Goal: Check status: Check status

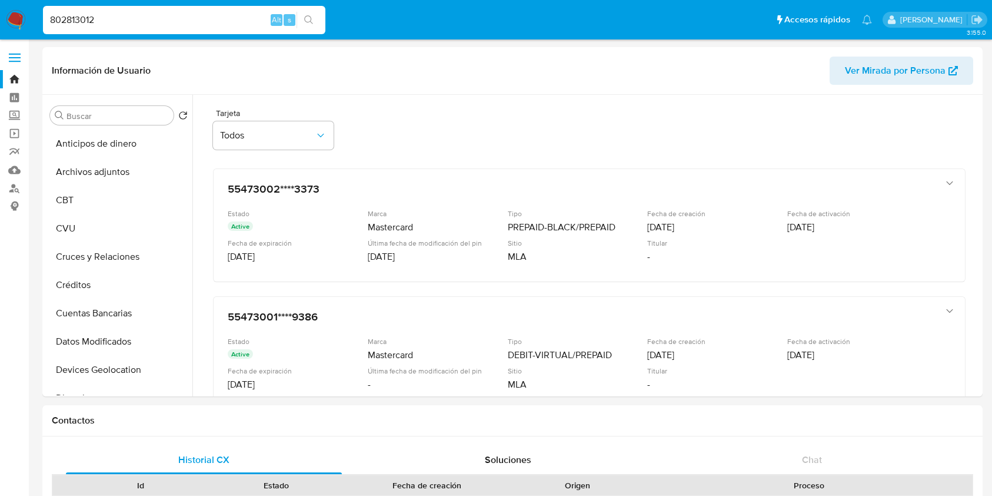
select select "10"
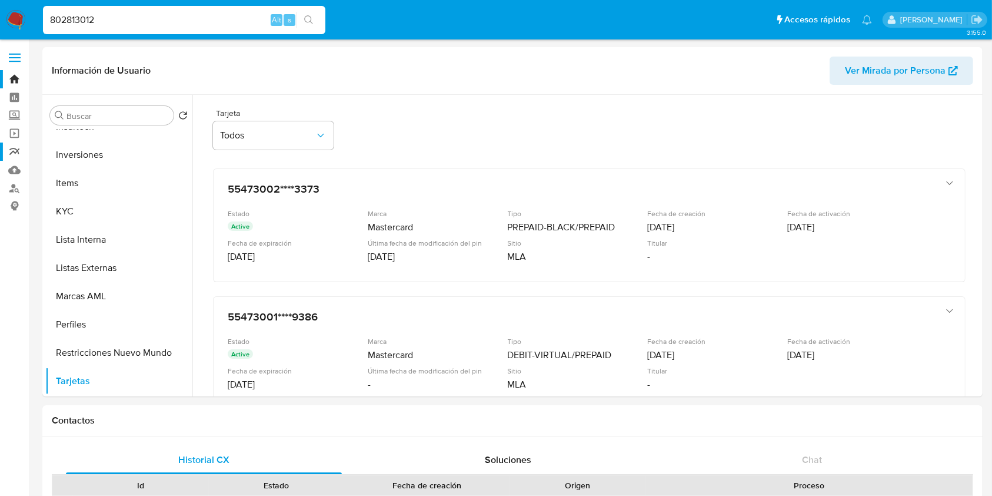
scroll to position [212, 0]
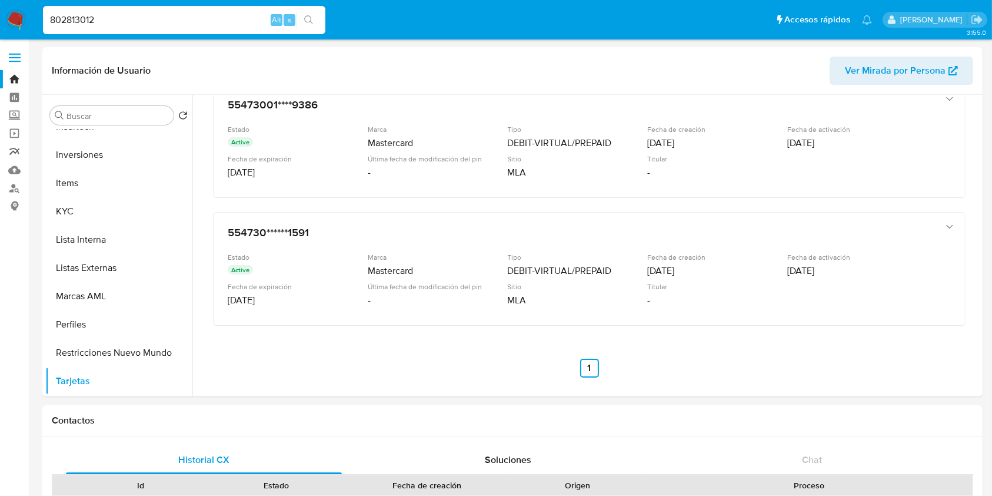
click at [10, 151] on link "Reportes" at bounding box center [70, 151] width 140 height 18
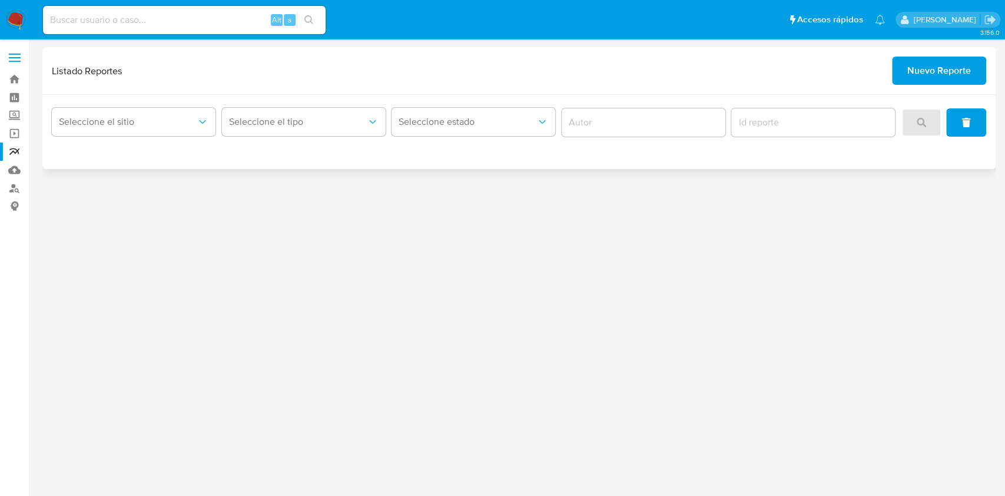
click at [936, 75] on span "Nuevo Reporte" at bounding box center [939, 71] width 64 height 26
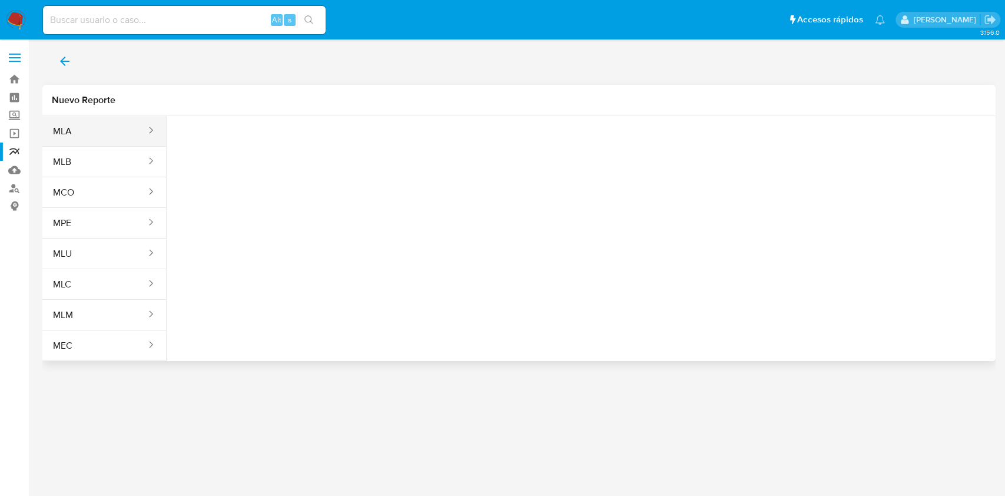
click at [118, 117] on button "MLA" at bounding box center [94, 131] width 105 height 28
click at [217, 139] on button "Seleccione una opcion" at bounding box center [240, 147] width 129 height 28
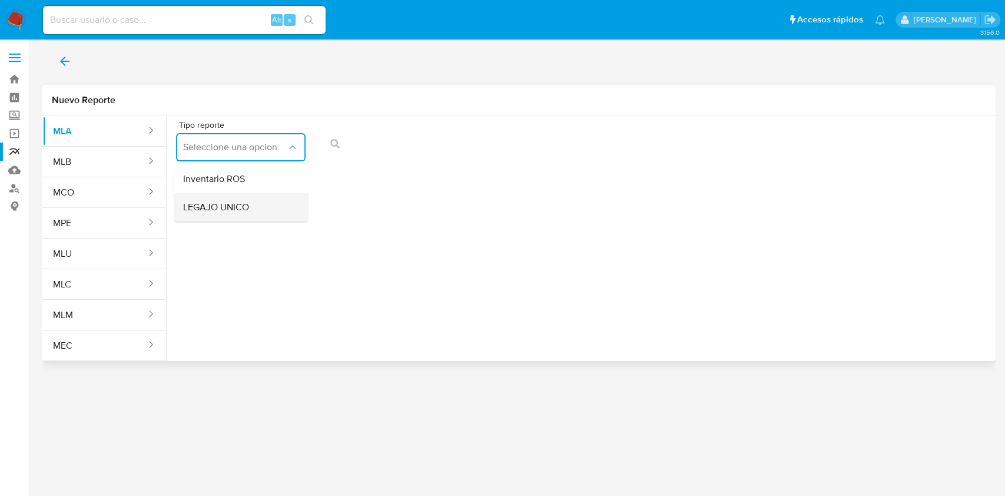
click at [245, 212] on span "LEGAJO UNICO" at bounding box center [216, 207] width 66 height 12
click at [399, 144] on span "CDI" at bounding box center [374, 147] width 104 height 12
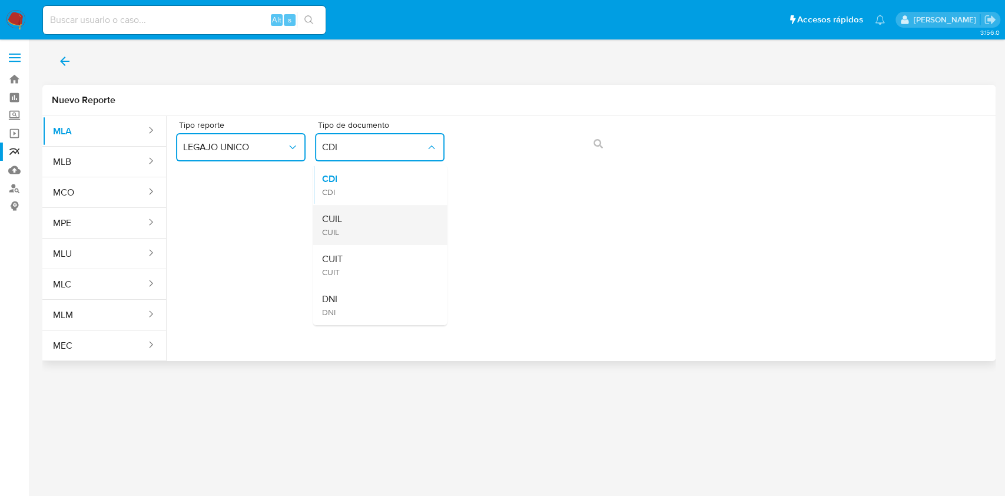
click at [391, 217] on div "CUIL CUIL" at bounding box center [376, 225] width 108 height 40
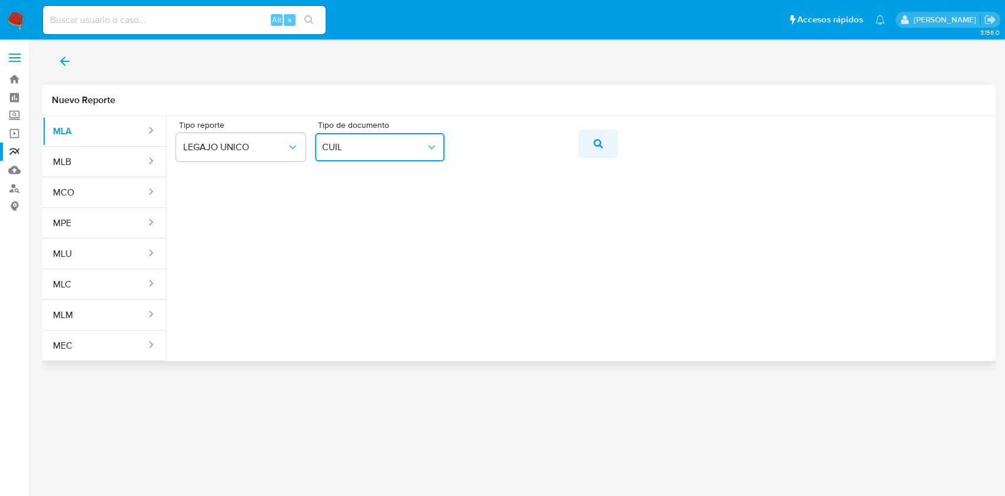
click at [584, 145] on button "action-search" at bounding box center [598, 143] width 40 height 28
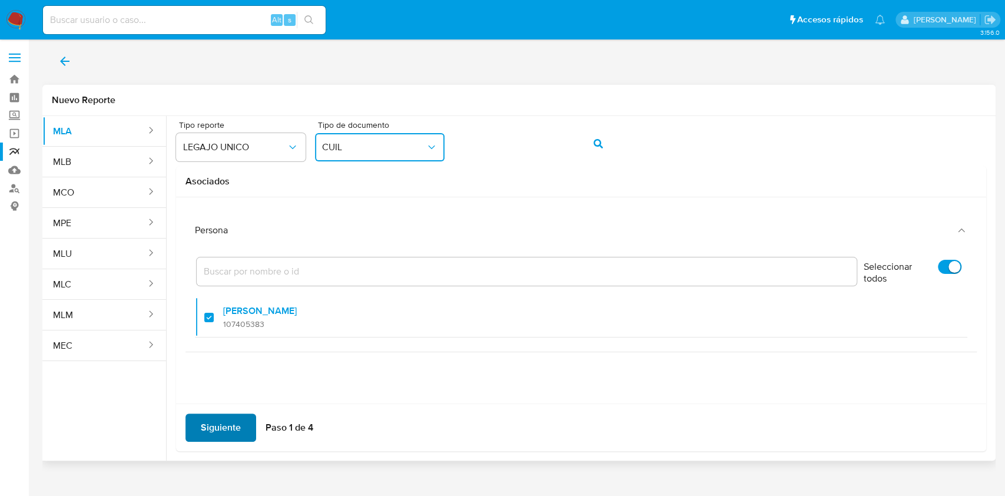
click at [223, 426] on span "Siguiente" at bounding box center [221, 427] width 40 height 26
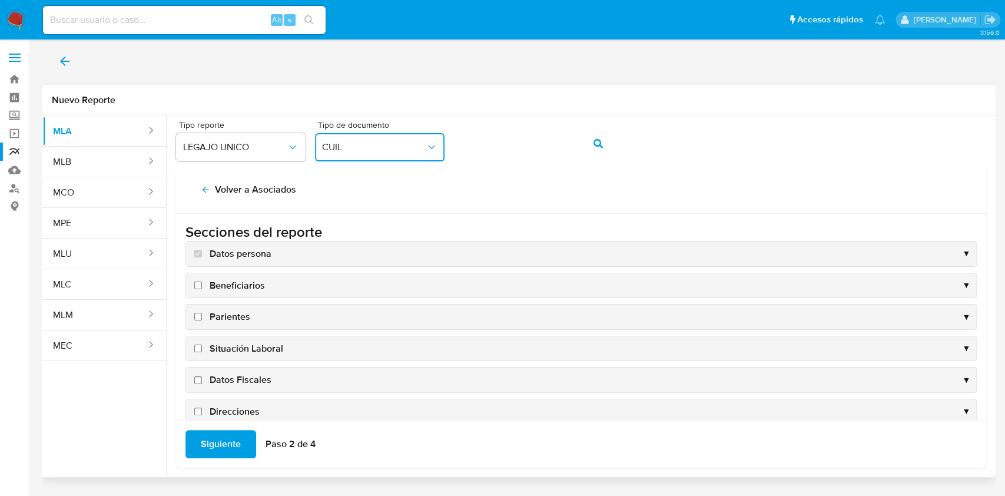
scroll to position [113, 0]
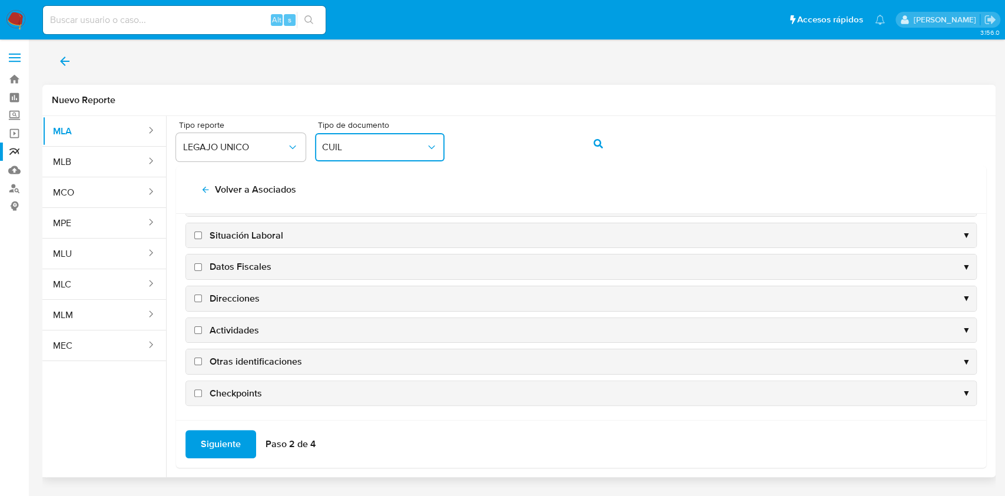
click at [267, 235] on span "Situación Laboral" at bounding box center [247, 235] width 74 height 13
click at [202, 235] on input "Situación Laboral" at bounding box center [198, 235] width 8 height 8
checkbox input "true"
click at [254, 263] on span "Datos Fiscales" at bounding box center [241, 266] width 62 height 13
click at [202, 263] on input "Datos Fiscales" at bounding box center [198, 267] width 8 height 8
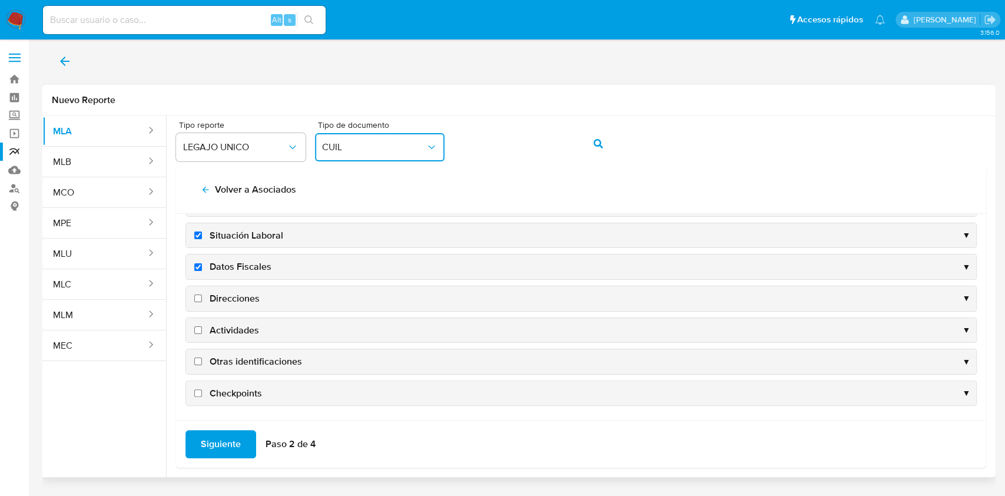
checkbox input "true"
click at [244, 298] on span "Direcciones" at bounding box center [235, 298] width 50 height 13
click at [202, 298] on input "Direcciones" at bounding box center [198, 298] width 8 height 8
checkbox input "true"
click at [248, 327] on span "Actividades" at bounding box center [234, 330] width 49 height 13
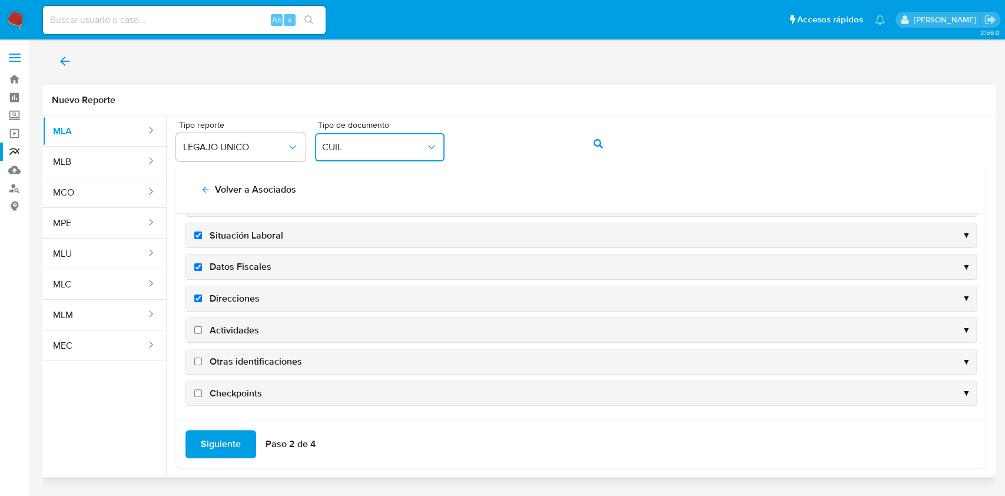
click at [202, 327] on input "Actividades" at bounding box center [198, 330] width 8 height 8
checkbox input "true"
click at [240, 362] on span "Otras identificaciones" at bounding box center [256, 361] width 92 height 13
click at [202, 362] on input "Otras identificaciones" at bounding box center [198, 361] width 8 height 8
checkbox input "true"
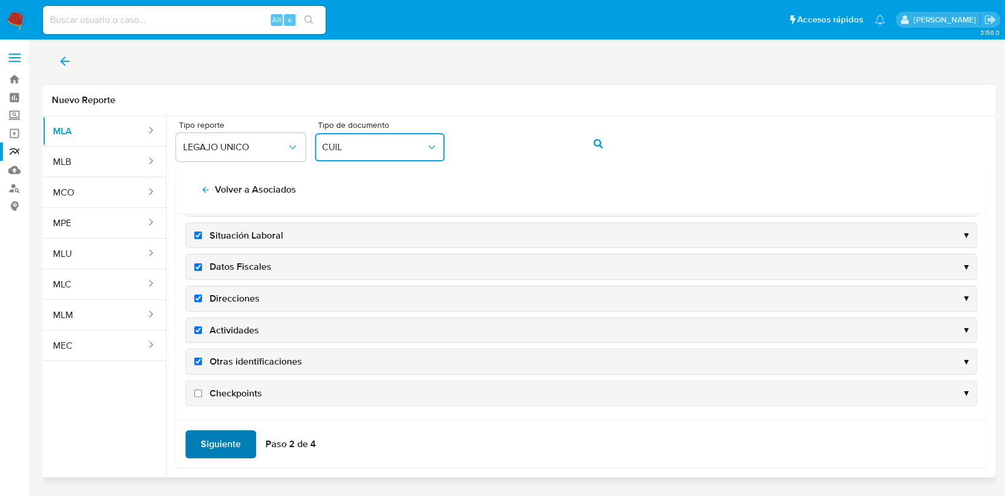
click at [226, 441] on span "Siguiente" at bounding box center [221, 444] width 40 height 26
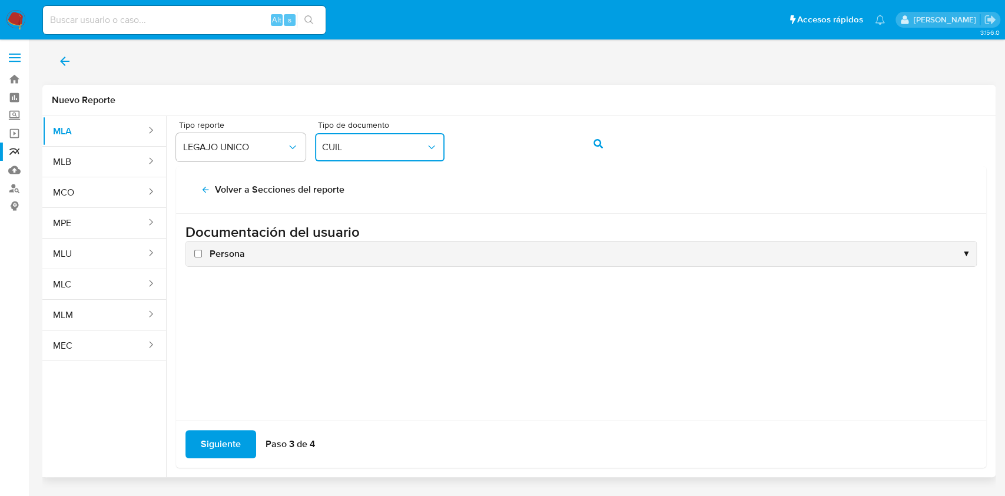
click at [230, 257] on span "Persona" at bounding box center [227, 253] width 35 height 13
click at [202, 257] on input "Persona" at bounding box center [198, 254] width 8 height 8
checkbox input "true"
click at [222, 436] on span "Siguiente" at bounding box center [221, 444] width 40 height 26
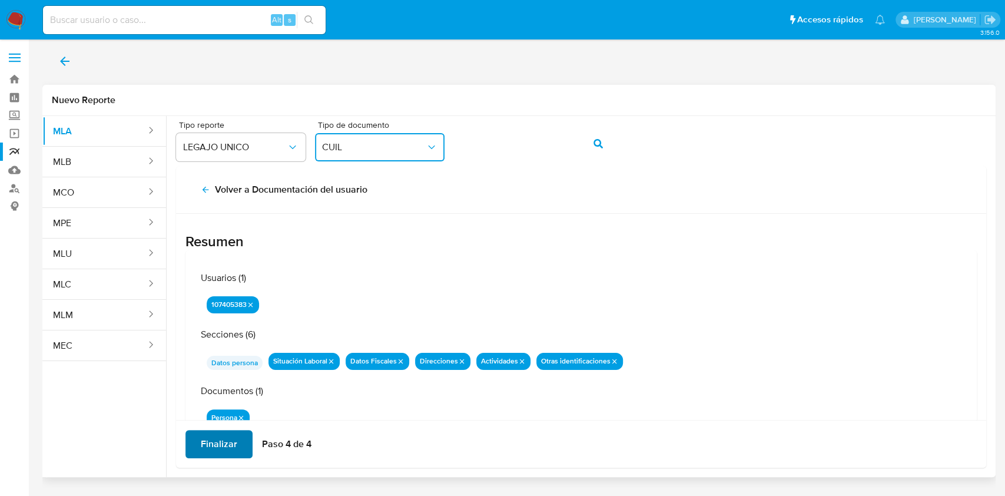
click at [222, 436] on span "Finalizar" at bounding box center [219, 444] width 36 height 26
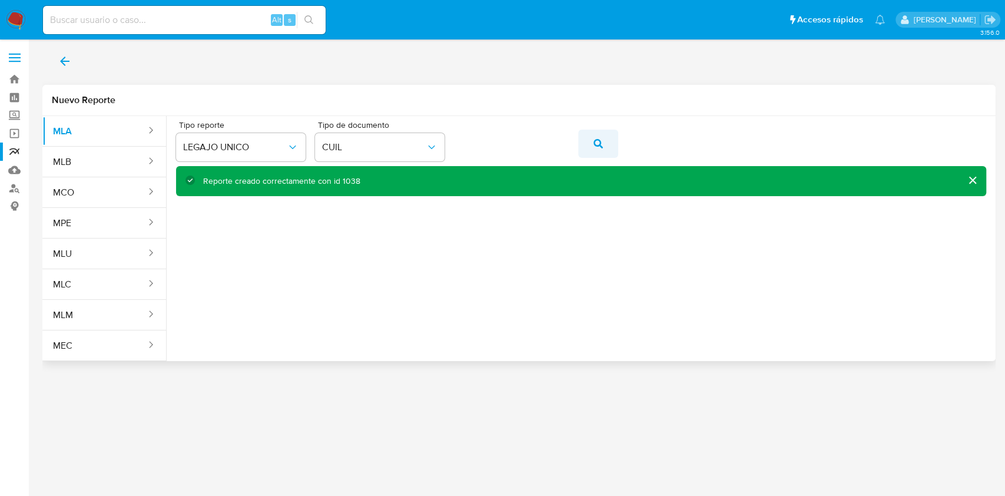
click at [593, 141] on icon "action-search" at bounding box center [597, 143] width 9 height 9
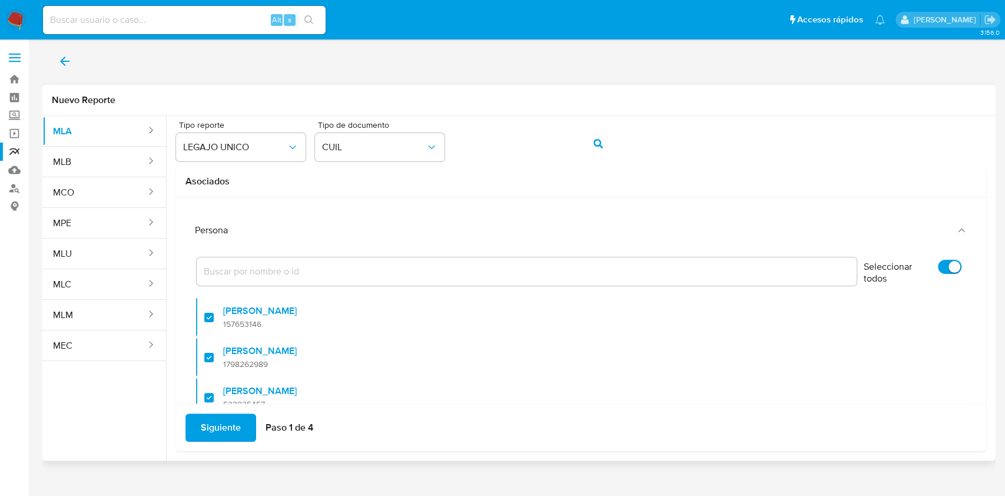
click at [923, 263] on label "Seleccionar todos" at bounding box center [912, 274] width 109 height 40
click at [938, 263] on input "Seleccionar todos" at bounding box center [950, 267] width 24 height 14
checkbox input "false"
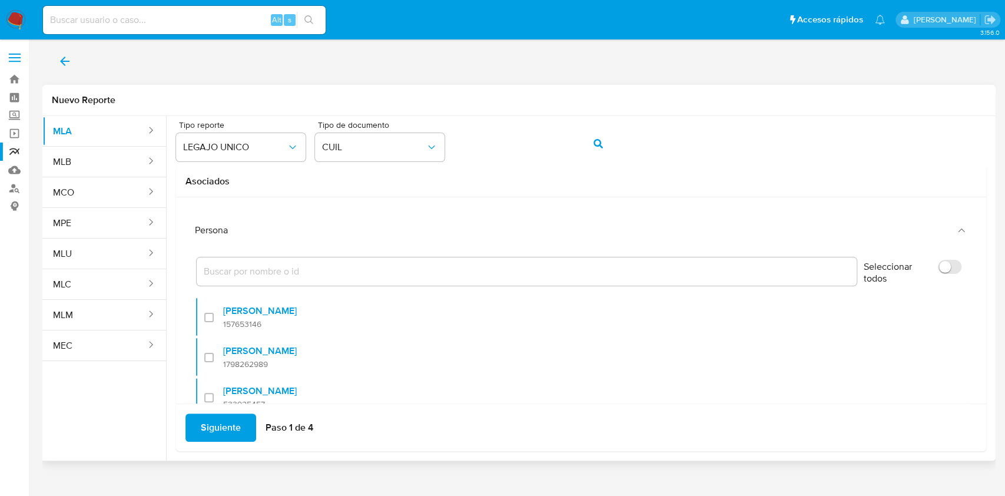
scroll to position [47, 0]
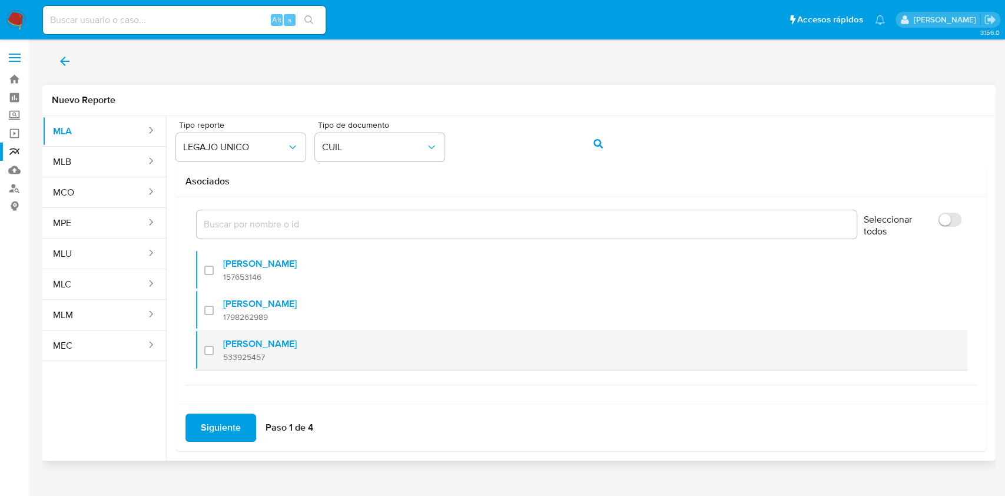
click at [208, 348] on div at bounding box center [213, 350] width 19 height 28
checkbox input "true"
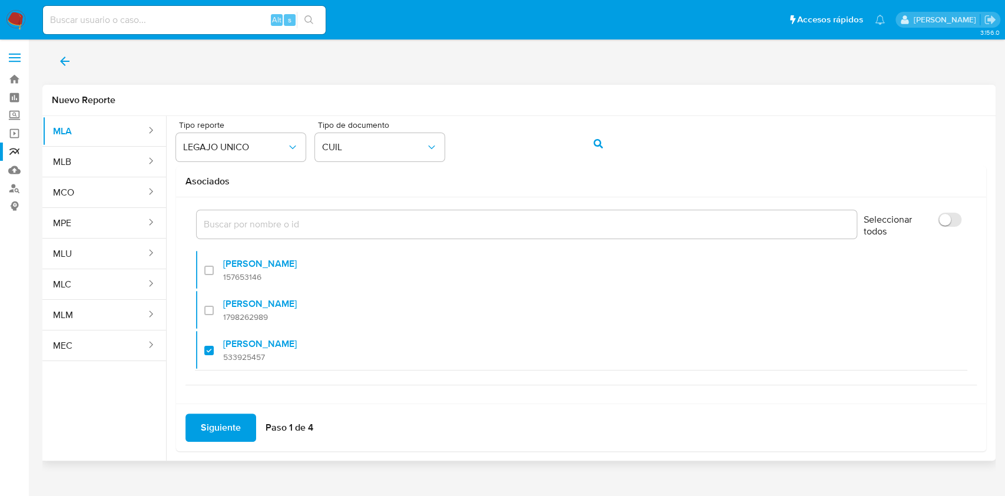
click at [224, 424] on span "Siguiente" at bounding box center [221, 427] width 40 height 26
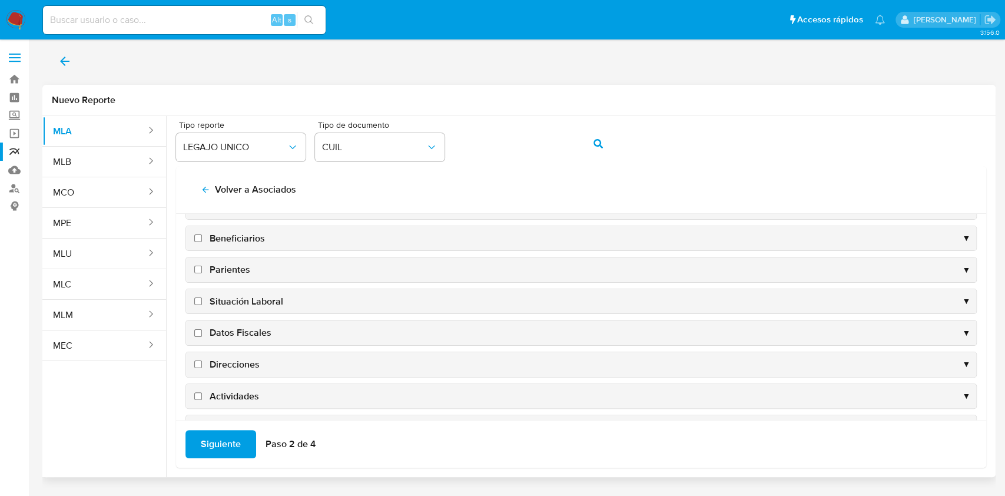
drag, startPoint x: 237, startPoint y: 298, endPoint x: 241, endPoint y: 330, distance: 32.0
click at [241, 330] on div "Datos persona ▼ Beneficiarios ▼ Parientes ▼ Situación Laboral ▼ Datos Fiscales …" at bounding box center [580, 333] width 791 height 278
click at [241, 330] on span "Datos Fiscales" at bounding box center [241, 332] width 62 height 13
click at [202, 330] on input "Datos Fiscales" at bounding box center [198, 333] width 8 height 8
checkbox input "true"
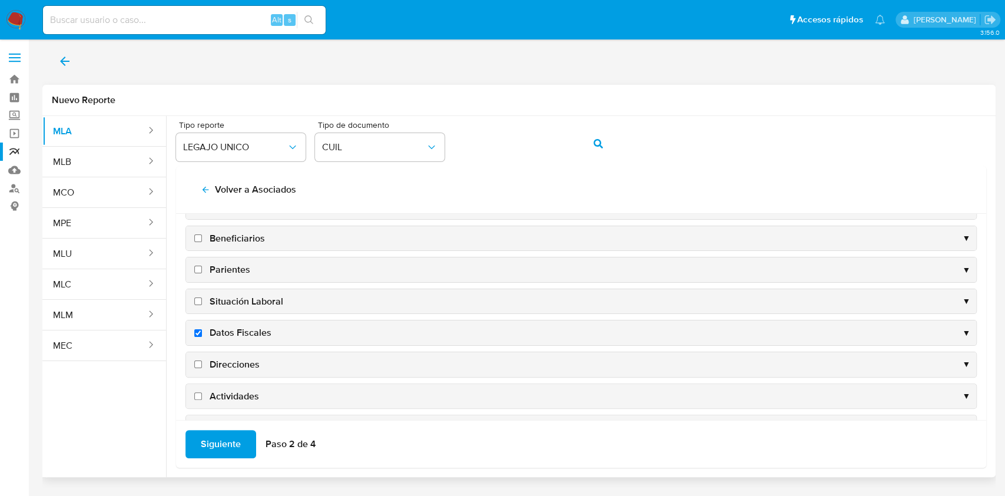
click at [216, 299] on span "Situación Laboral" at bounding box center [247, 301] width 74 height 13
click at [202, 299] on input "Situación Laboral" at bounding box center [198, 301] width 8 height 8
checkbox input "true"
click at [219, 363] on span "Direcciones" at bounding box center [235, 364] width 50 height 13
click at [202, 363] on input "Direcciones" at bounding box center [198, 364] width 8 height 8
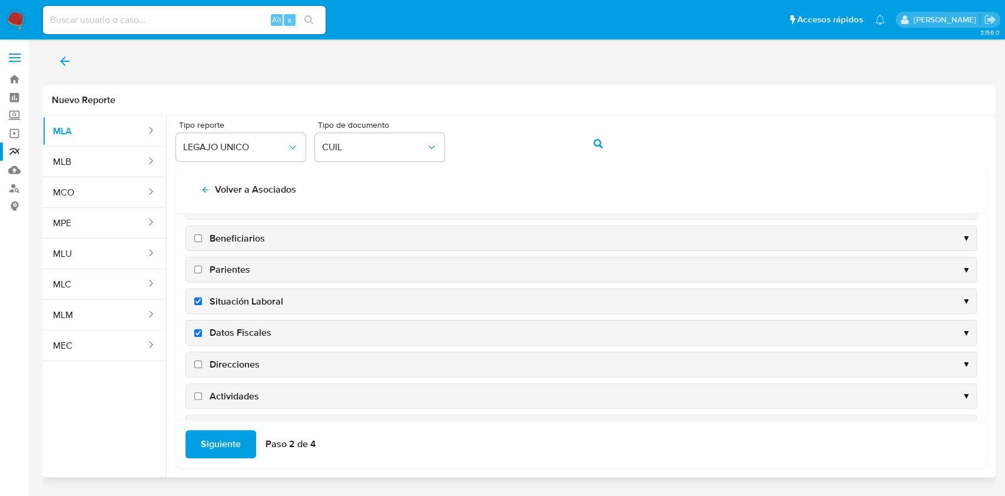
checkbox input "true"
click at [217, 393] on span "Actividades" at bounding box center [234, 396] width 49 height 13
click at [202, 393] on input "Actividades" at bounding box center [198, 396] width 8 height 8
checkbox input "true"
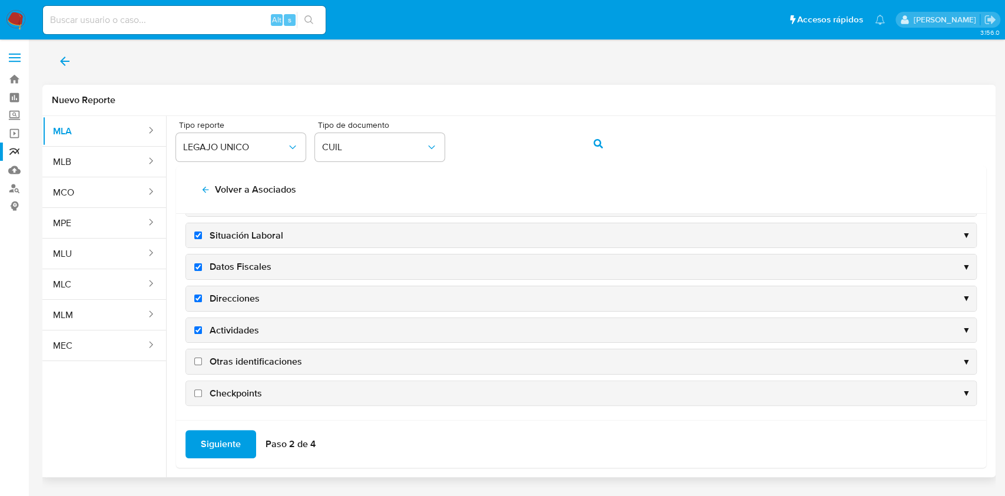
click at [235, 359] on span "Otras identificaciones" at bounding box center [256, 361] width 92 height 13
click at [202, 359] on input "Otras identificaciones" at bounding box center [198, 361] width 8 height 8
checkbox input "true"
click at [216, 427] on div "Siguiente Paso 2 de 4" at bounding box center [581, 444] width 810 height 48
click at [217, 441] on span "Siguiente" at bounding box center [221, 444] width 40 height 26
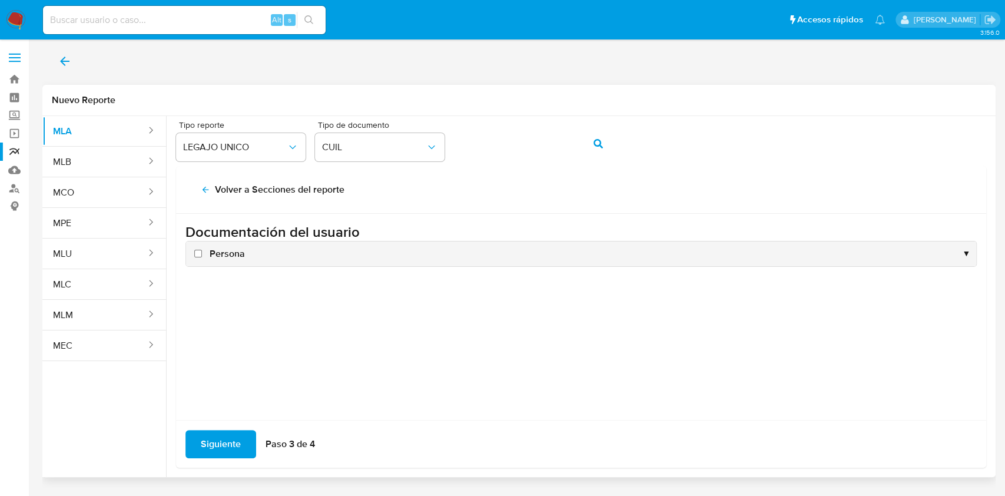
scroll to position [0, 0]
click at [220, 244] on div "Persona ▼" at bounding box center [581, 253] width 790 height 25
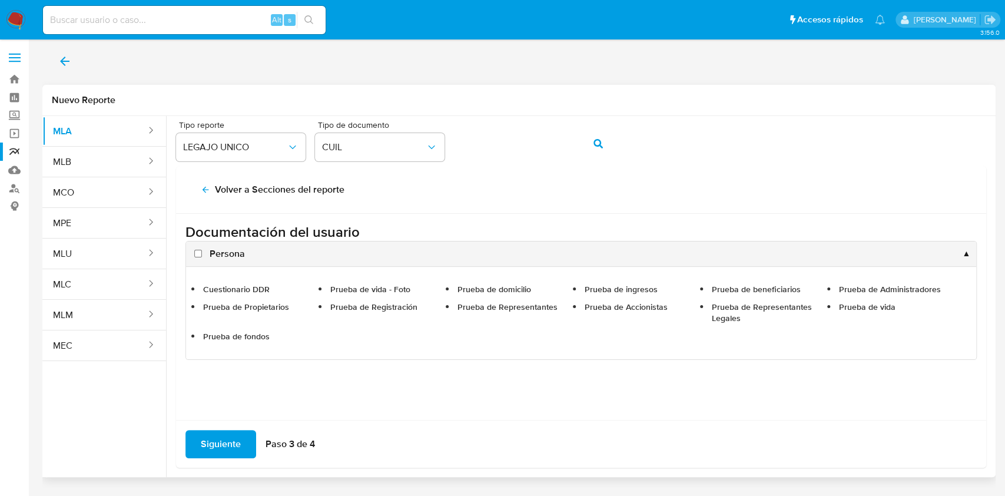
click at [224, 255] on span "Persona" at bounding box center [227, 253] width 35 height 13
click at [202, 255] on input "Persona" at bounding box center [198, 254] width 8 height 8
checkbox input "true"
click at [223, 436] on span "Siguiente" at bounding box center [221, 444] width 40 height 26
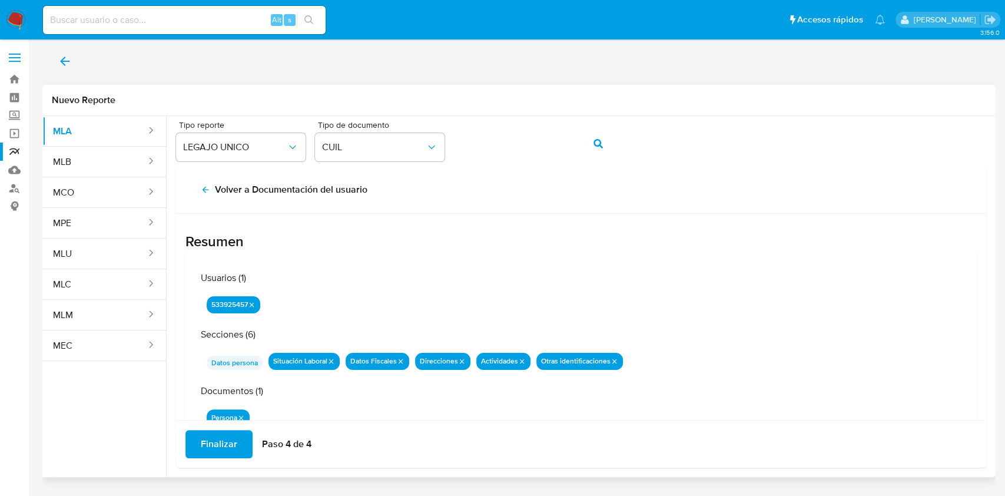
click at [223, 436] on span "Finalizar" at bounding box center [219, 444] width 36 height 26
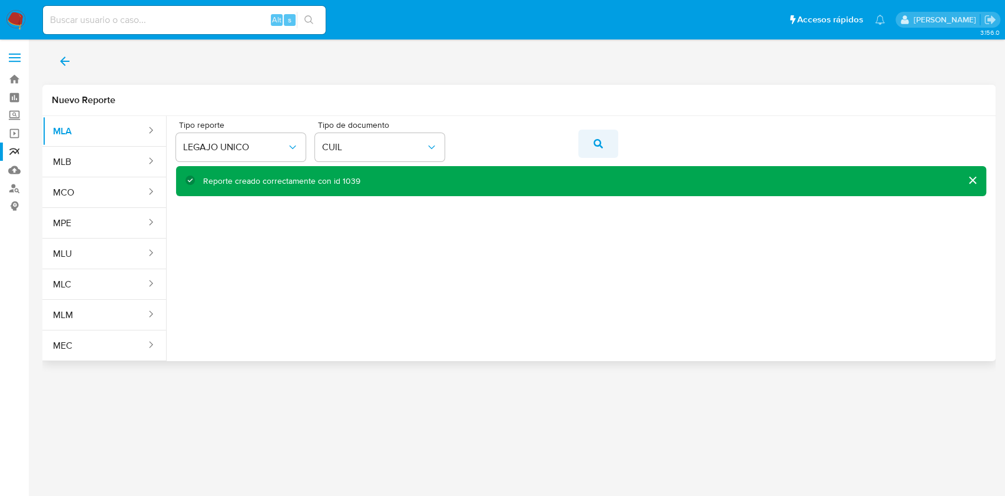
click at [610, 151] on button "action-search" at bounding box center [598, 143] width 40 height 28
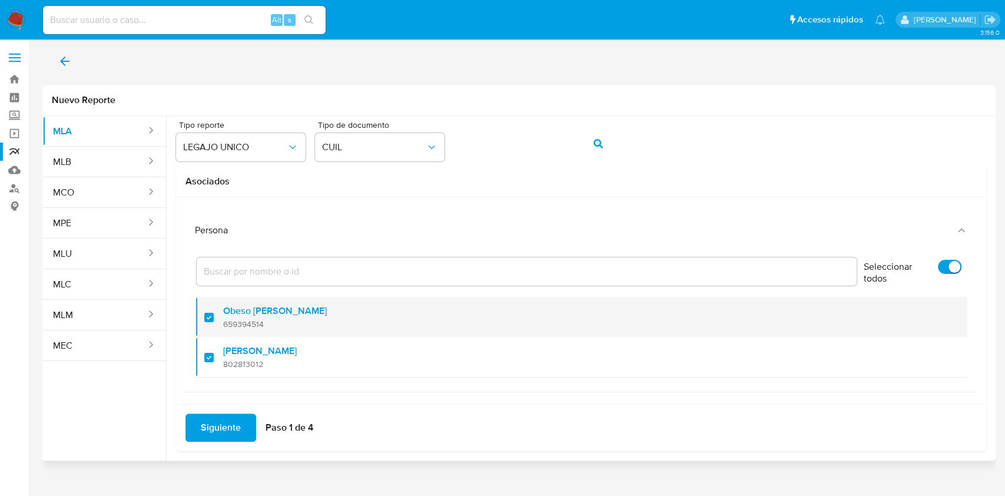
click at [209, 315] on div at bounding box center [213, 317] width 19 height 28
checkbox input "false"
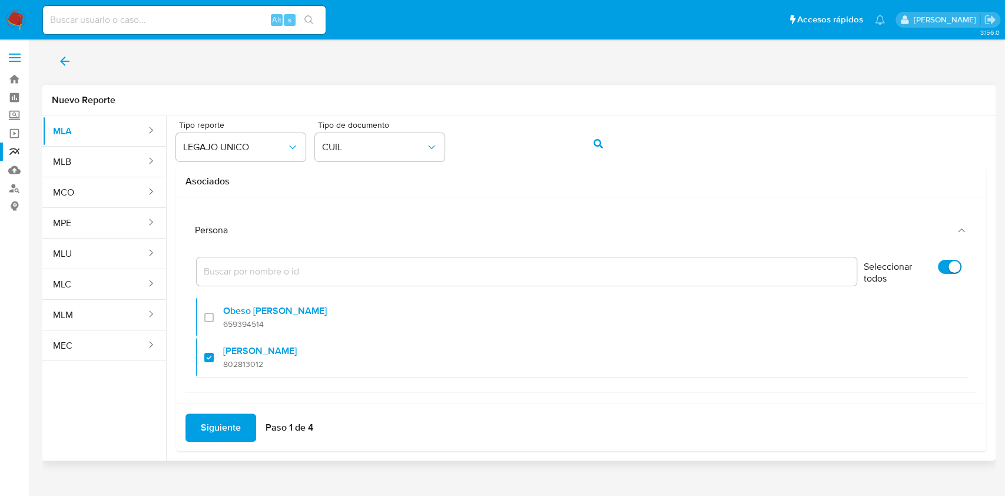
click at [210, 421] on span "Siguiente" at bounding box center [221, 427] width 40 height 26
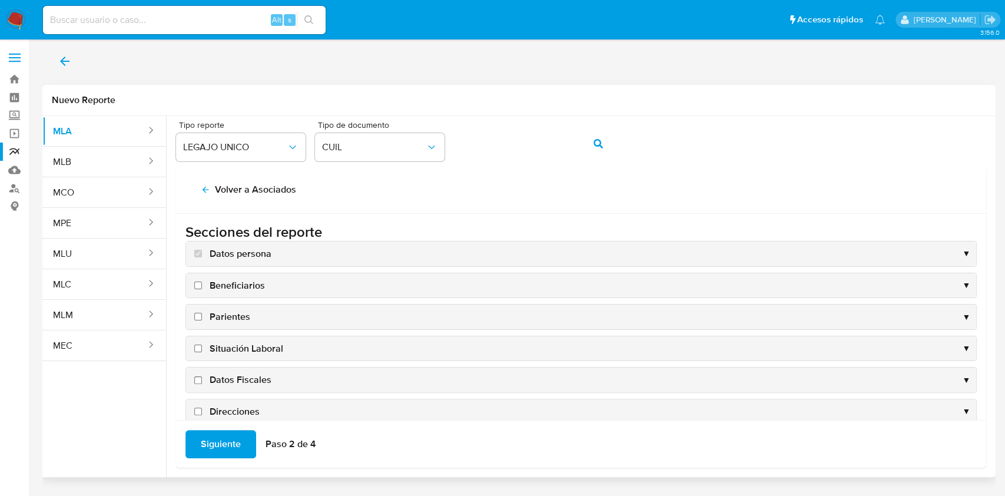
click at [255, 350] on span "Situación Laboral" at bounding box center [247, 348] width 74 height 13
click at [202, 350] on input "Situación Laboral" at bounding box center [198, 348] width 8 height 8
checkbox input "true"
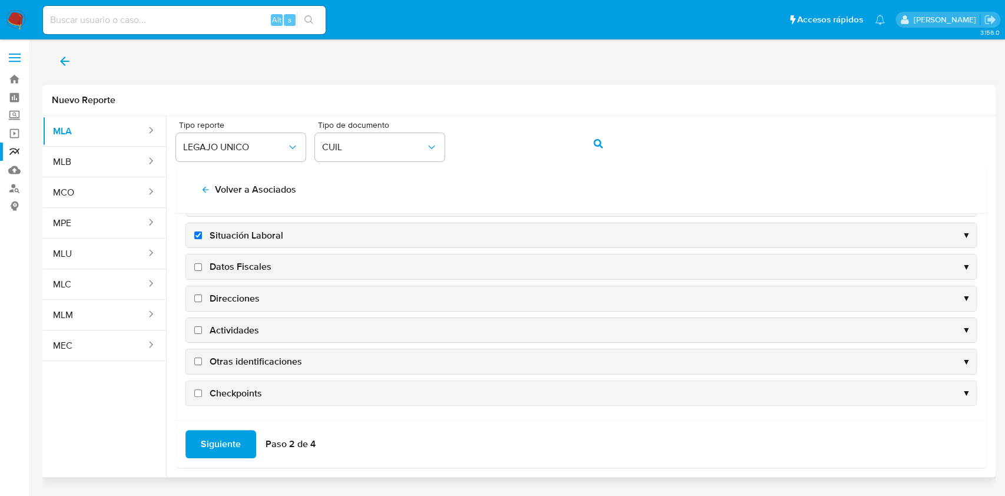
click at [250, 264] on span "Datos Fiscales" at bounding box center [241, 266] width 62 height 13
click at [202, 264] on input "Datos Fiscales" at bounding box center [198, 267] width 8 height 8
checkbox input "true"
click at [240, 298] on span "Direcciones" at bounding box center [235, 298] width 50 height 13
click at [202, 298] on input "Direcciones" at bounding box center [198, 298] width 8 height 8
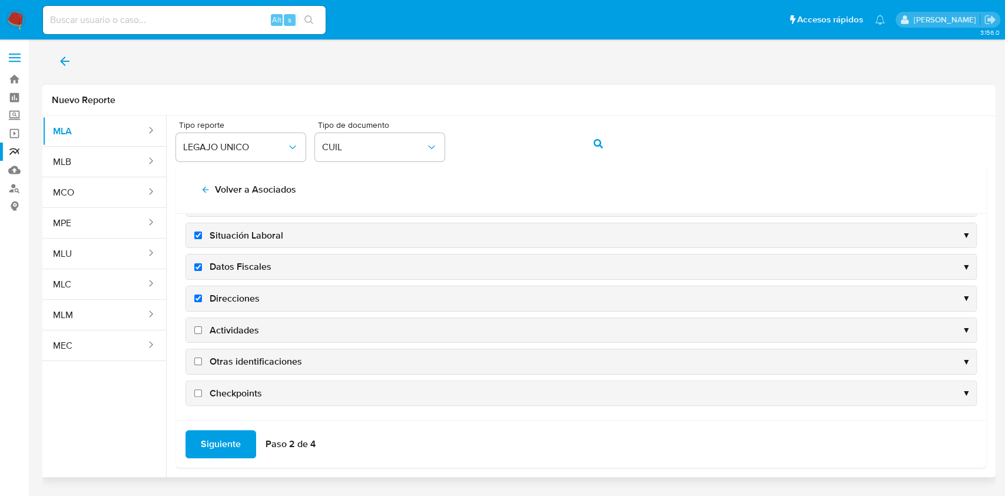
checkbox input "true"
click at [238, 325] on span "Actividades" at bounding box center [234, 330] width 49 height 13
click at [202, 326] on input "Actividades" at bounding box center [198, 330] width 8 height 8
checkbox input "true"
click at [241, 355] on span "Otras identificaciones" at bounding box center [256, 361] width 92 height 13
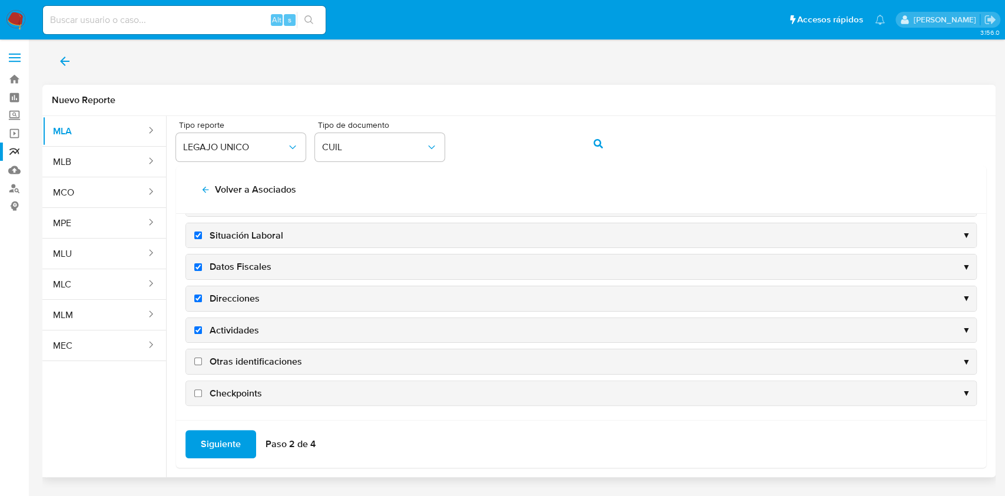
click at [202, 357] on input "Otras identificaciones" at bounding box center [198, 361] width 8 height 8
checkbox input "true"
click at [227, 437] on span "Siguiente" at bounding box center [221, 444] width 40 height 26
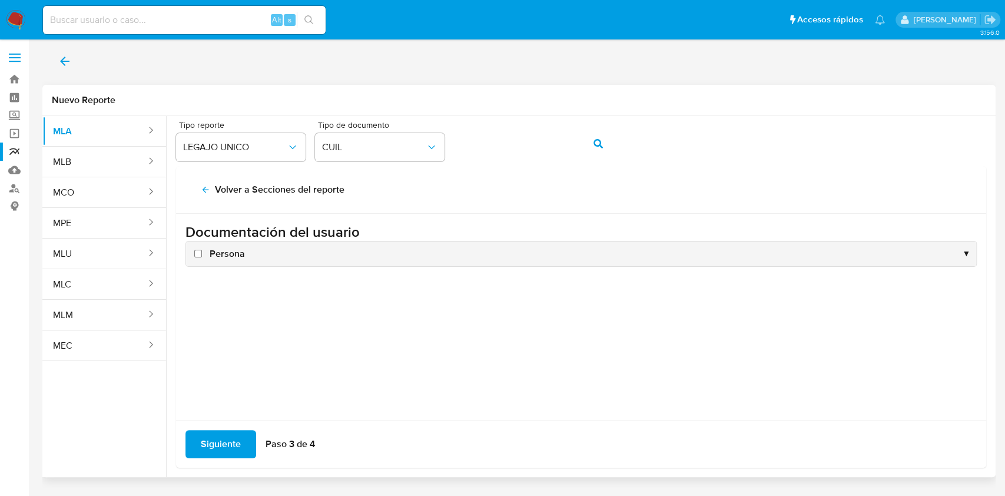
scroll to position [0, 0]
click at [227, 437] on span "Siguiente" at bounding box center [221, 444] width 40 height 26
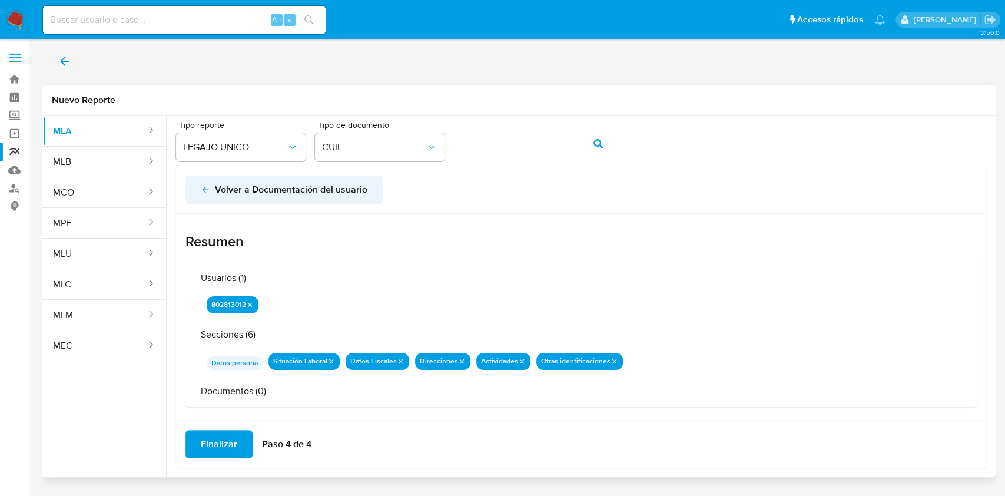
click at [213, 188] on span "Volver a Documentación del usuario" at bounding box center [284, 190] width 167 height 26
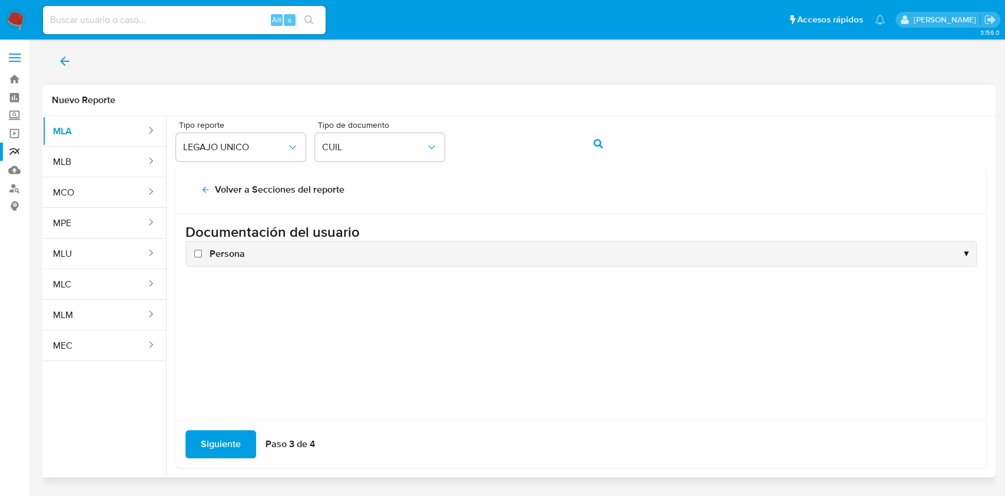
click at [224, 255] on span "Persona" at bounding box center [227, 253] width 35 height 13
click at [202, 255] on input "Persona" at bounding box center [198, 254] width 8 height 8
checkbox input "true"
click at [226, 437] on span "Siguiente" at bounding box center [221, 444] width 40 height 26
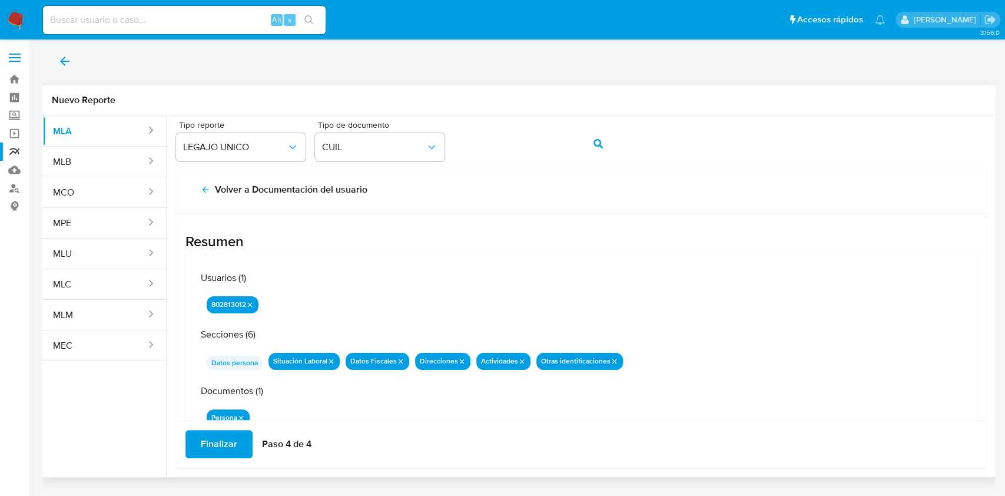
click at [226, 437] on span "Finalizar" at bounding box center [219, 444] width 36 height 26
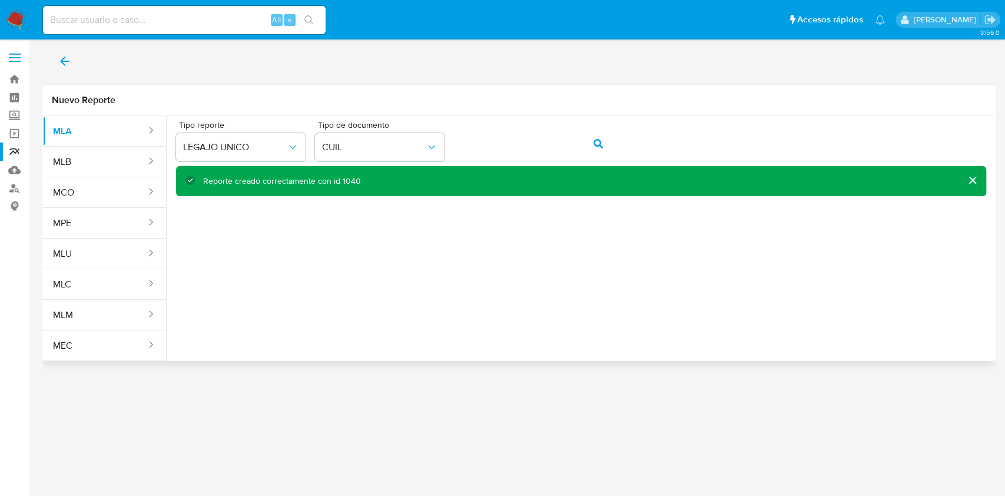
click at [72, 59] on button "back" at bounding box center [64, 61] width 45 height 28
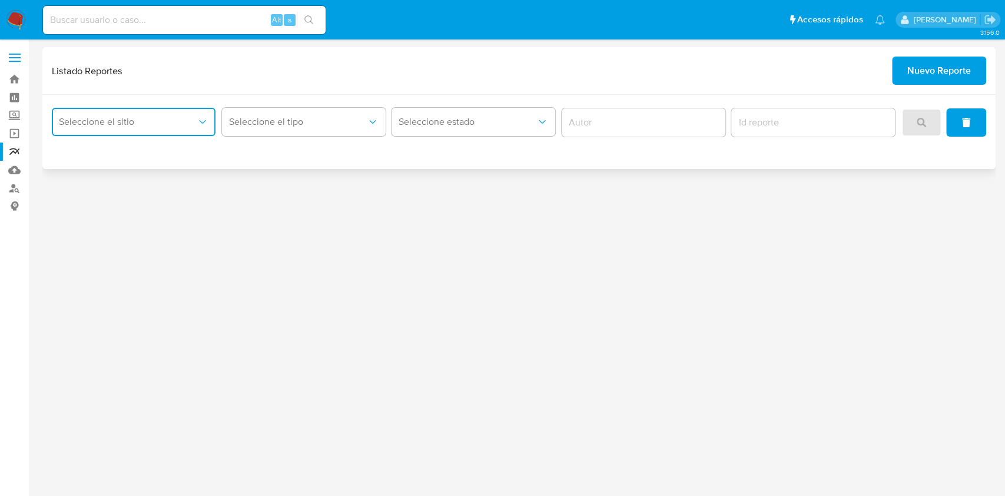
click at [104, 120] on span "Seleccione el sitio" at bounding box center [128, 122] width 138 height 12
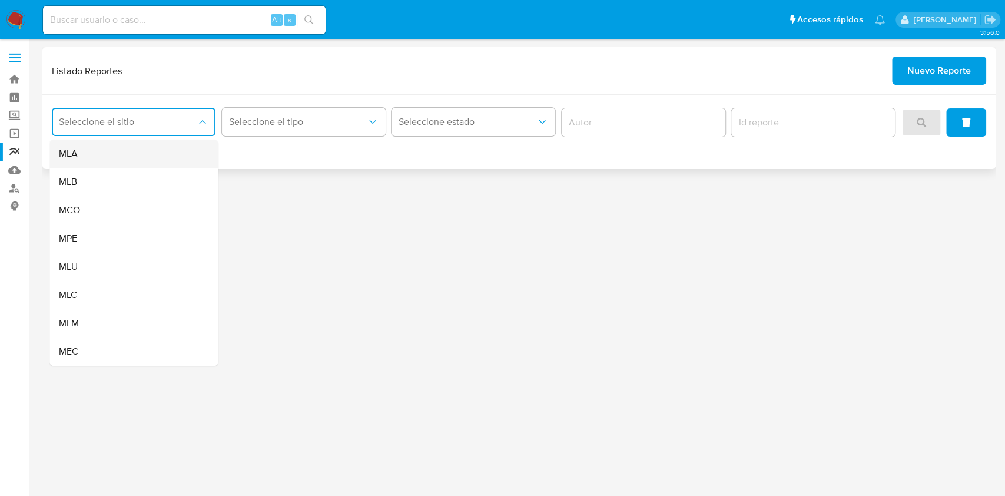
click at [112, 155] on div "MLA" at bounding box center [130, 153] width 142 height 28
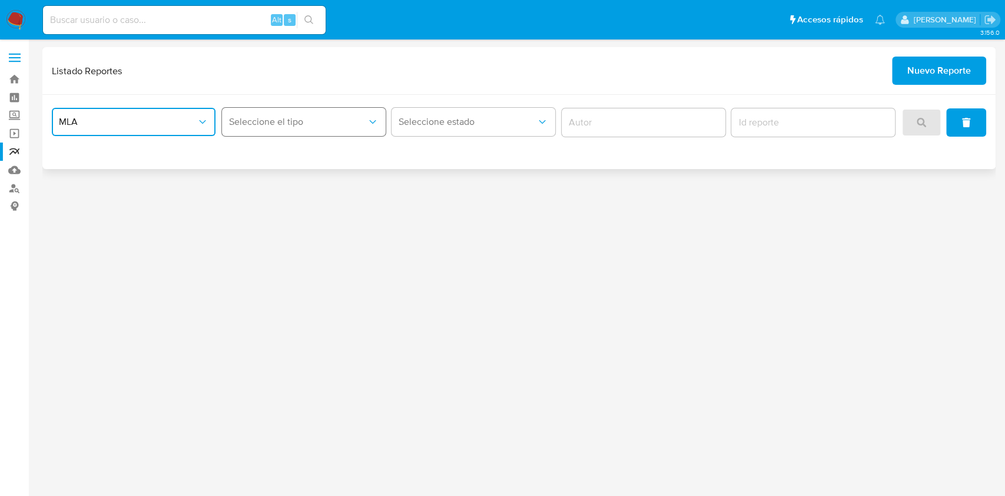
click at [247, 121] on span "Seleccione el tipo" at bounding box center [298, 122] width 138 height 12
click at [272, 180] on span "LEGAJO UNICO" at bounding box center [262, 182] width 66 height 12
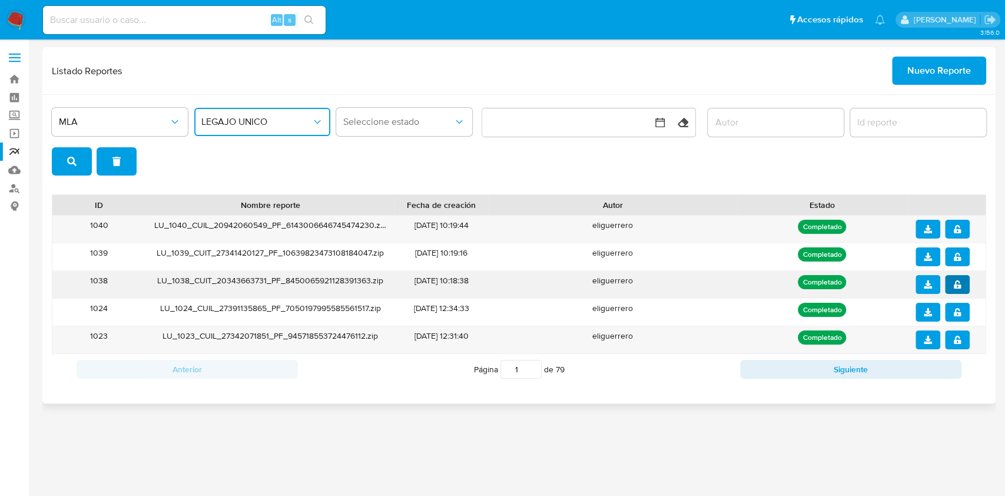
click at [961, 280] on button "notify_security" at bounding box center [957, 284] width 25 height 19
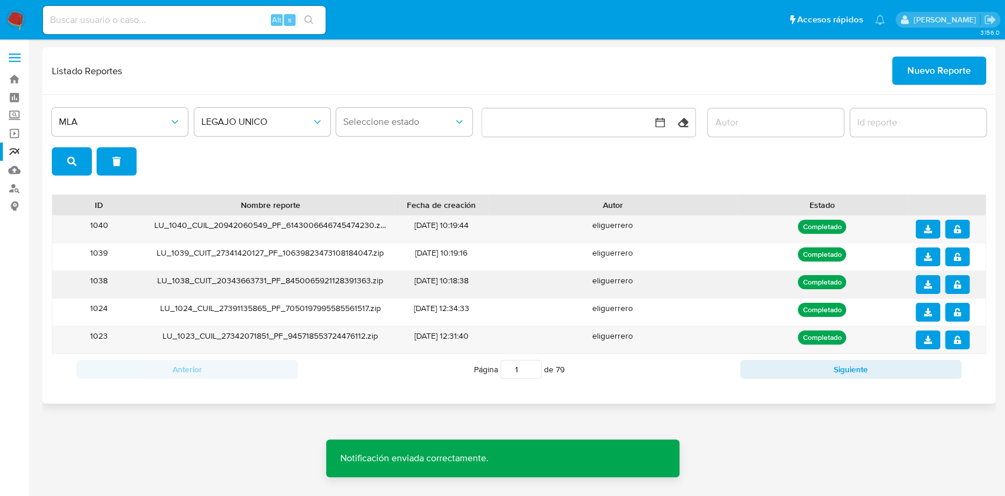
click at [932, 287] on button "download" at bounding box center [927, 284] width 25 height 19
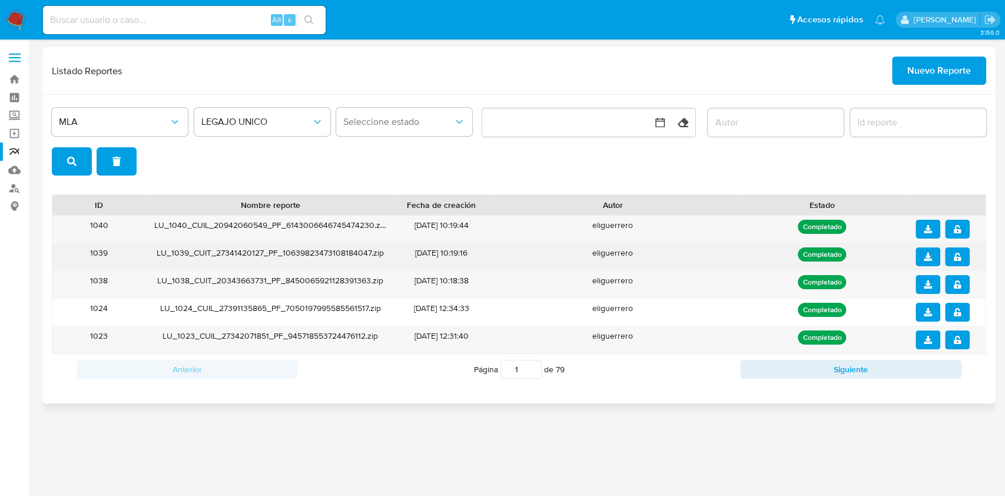
click at [953, 254] on icon "notify_security" at bounding box center [957, 256] width 8 height 8
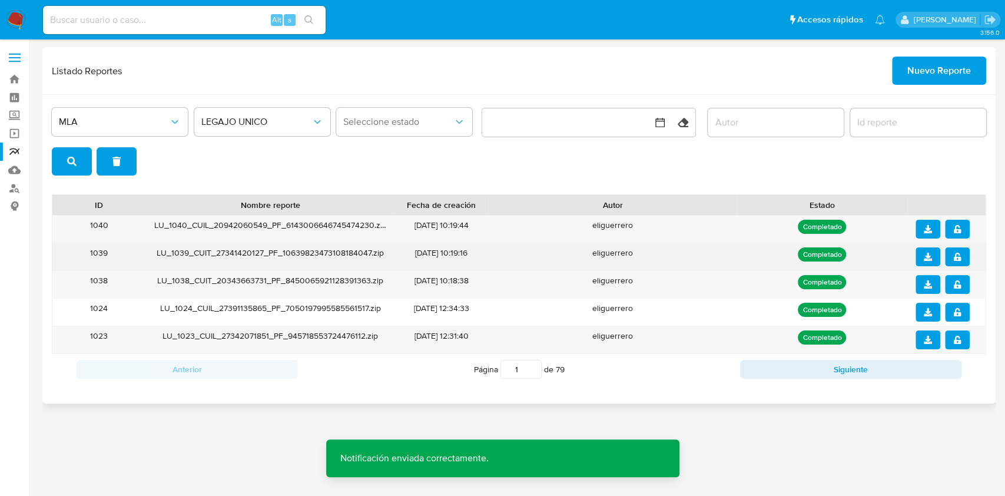
click at [928, 254] on icon "download" at bounding box center [927, 256] width 8 height 8
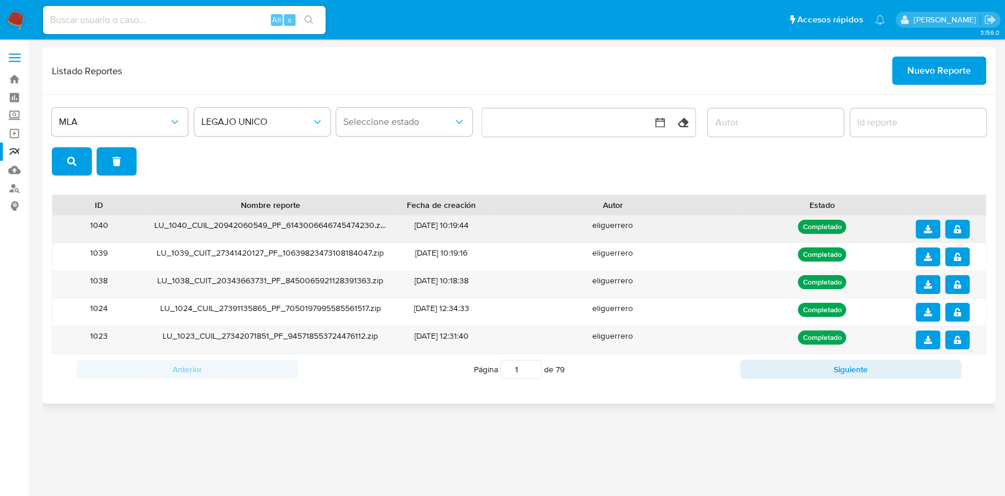
click at [956, 228] on icon "notify_security" at bounding box center [957, 229] width 8 height 8
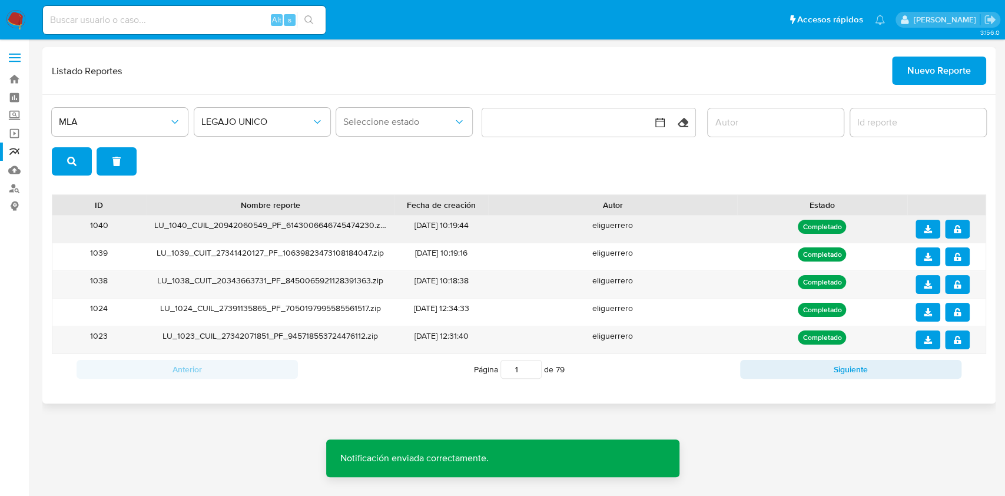
click at [928, 230] on icon "download" at bounding box center [927, 229] width 8 height 8
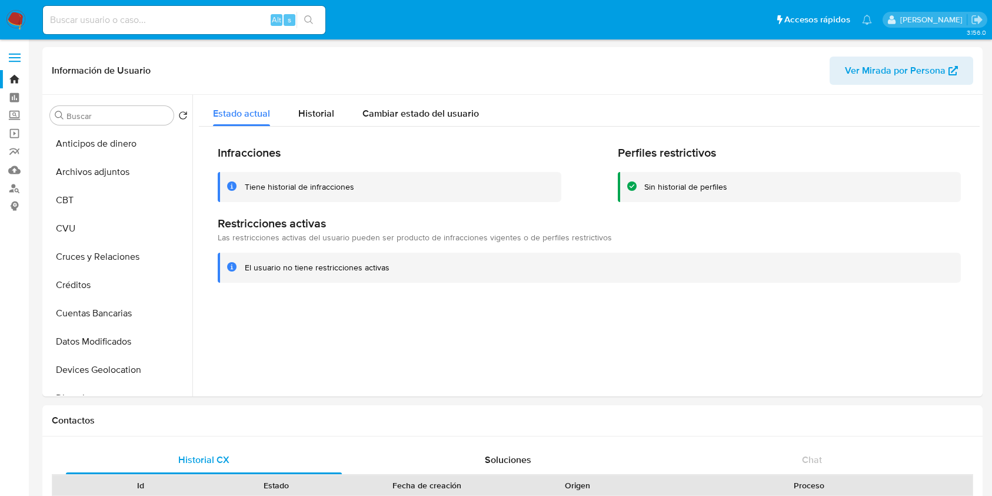
select select "10"
click at [196, 16] on input at bounding box center [184, 19] width 283 height 15
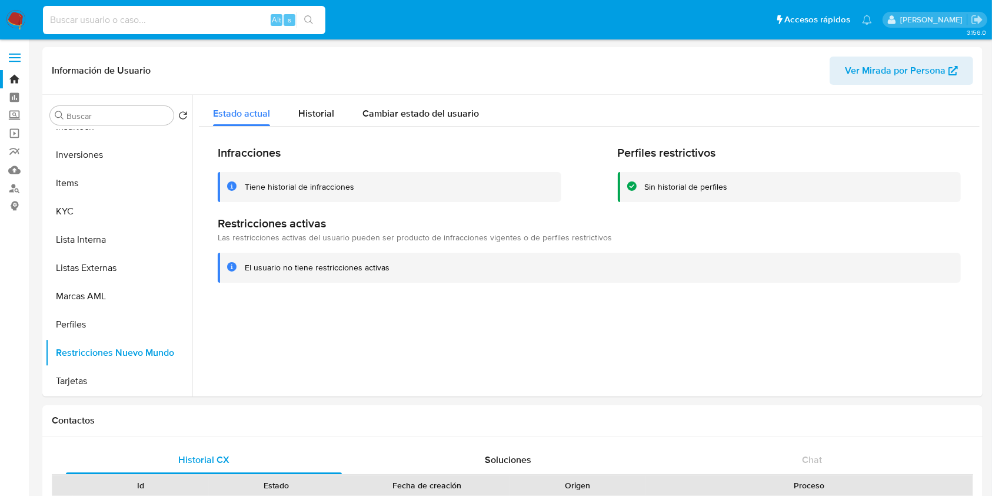
click at [196, 16] on input at bounding box center [184, 19] width 283 height 15
paste input "94206054"
type input "94206054"
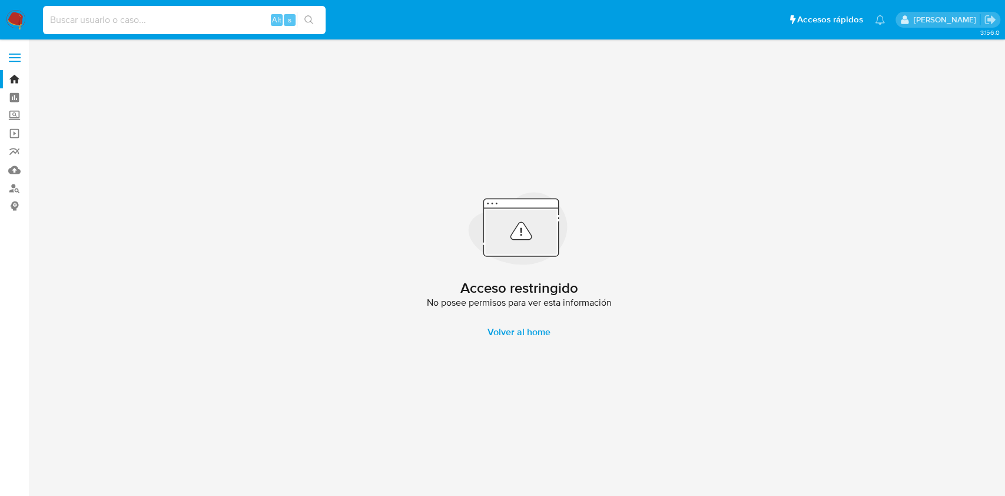
click at [196, 16] on input at bounding box center [184, 19] width 283 height 15
click at [116, 23] on input at bounding box center [184, 19] width 283 height 15
paste input "802813012"
type input "802813012"
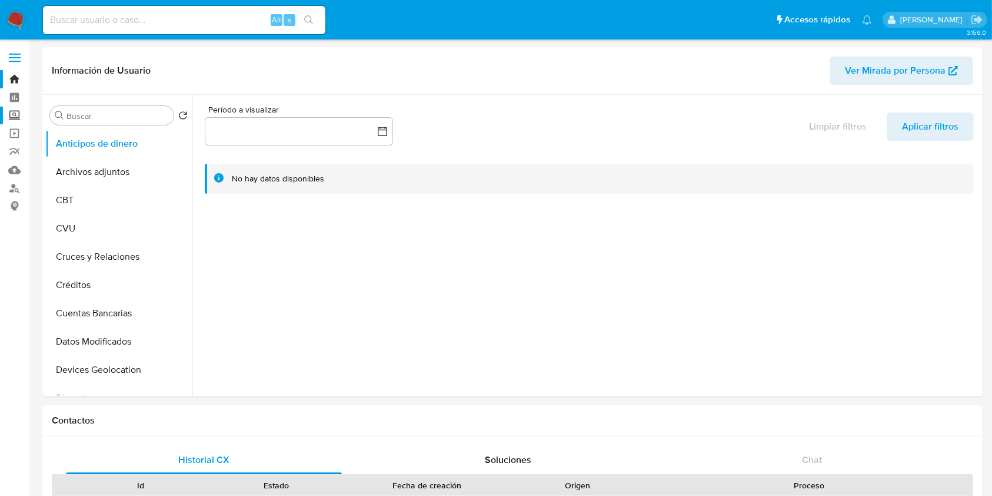
select select "10"
click at [197, 174] on div at bounding box center [586, 245] width 788 height 301
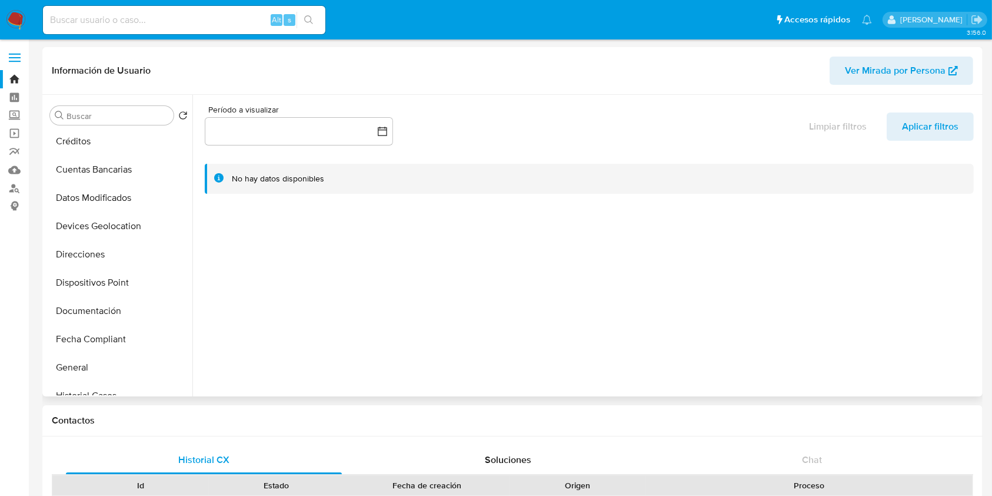
scroll to position [147, 0]
click at [94, 308] on button "Documentación" at bounding box center [114, 308] width 138 height 28
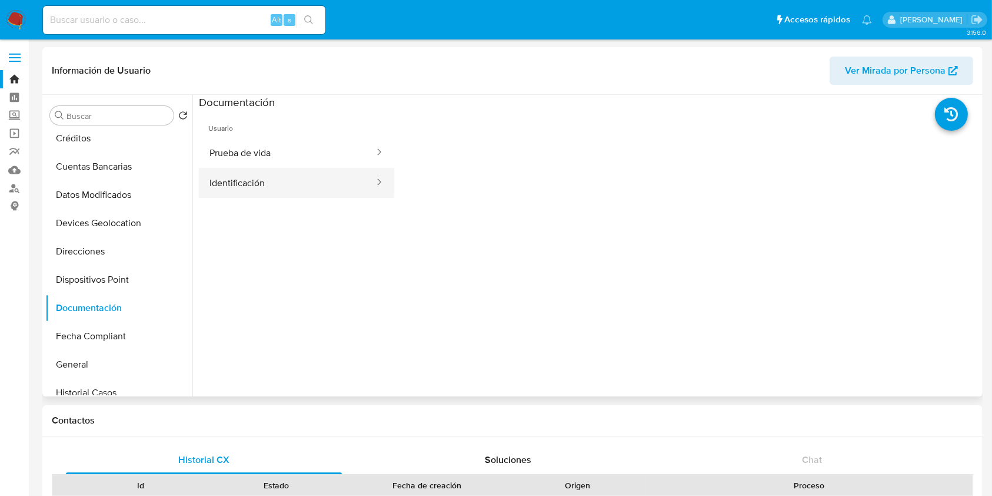
click at [321, 187] on button "Identificación" at bounding box center [287, 183] width 177 height 30
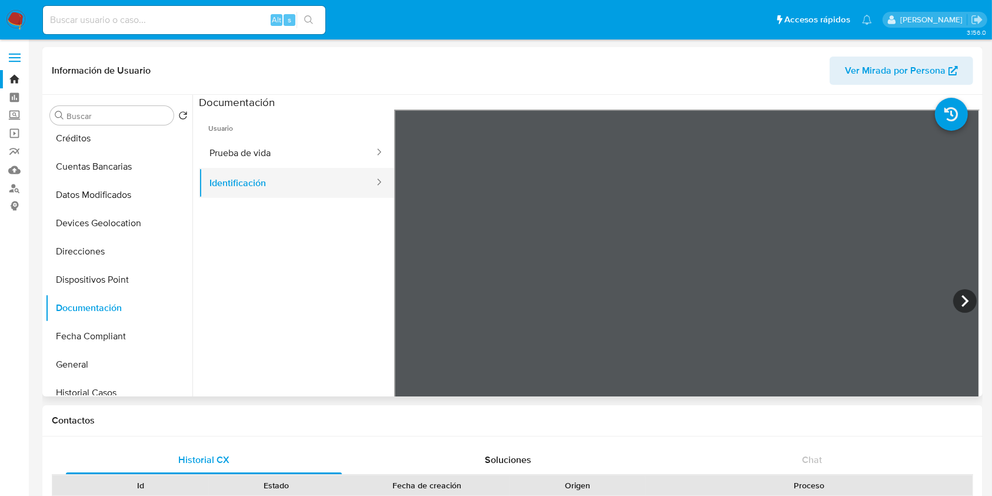
click at [321, 187] on button "Identificación" at bounding box center [287, 183] width 177 height 30
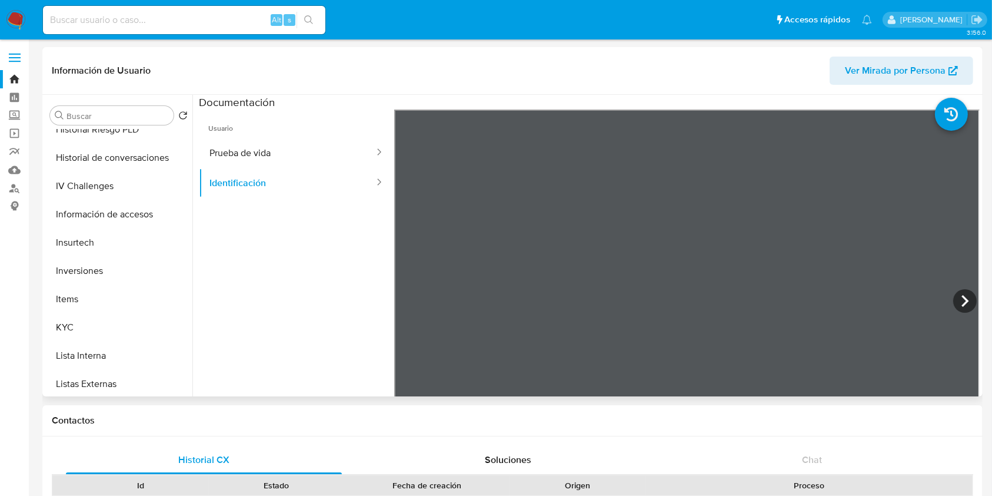
scroll to position [447, 0]
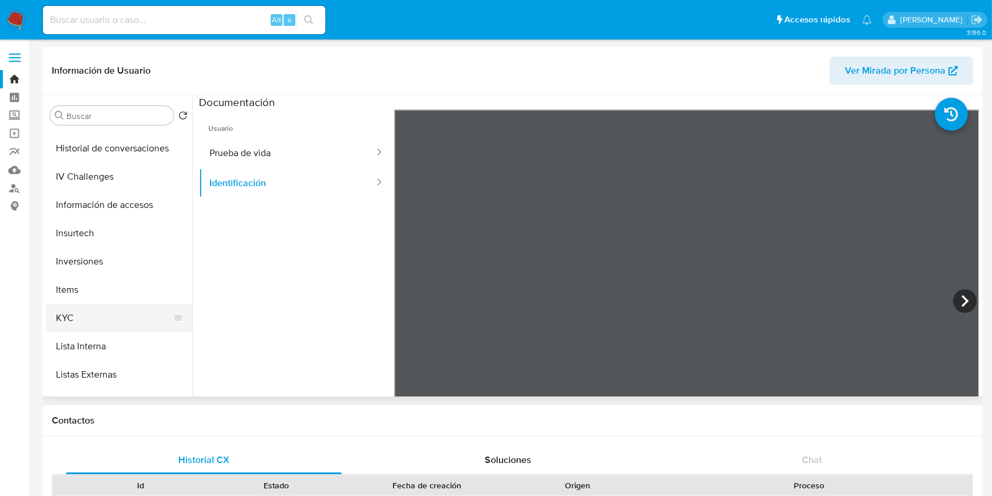
click at [120, 308] on button "KYC" at bounding box center [114, 318] width 138 height 28
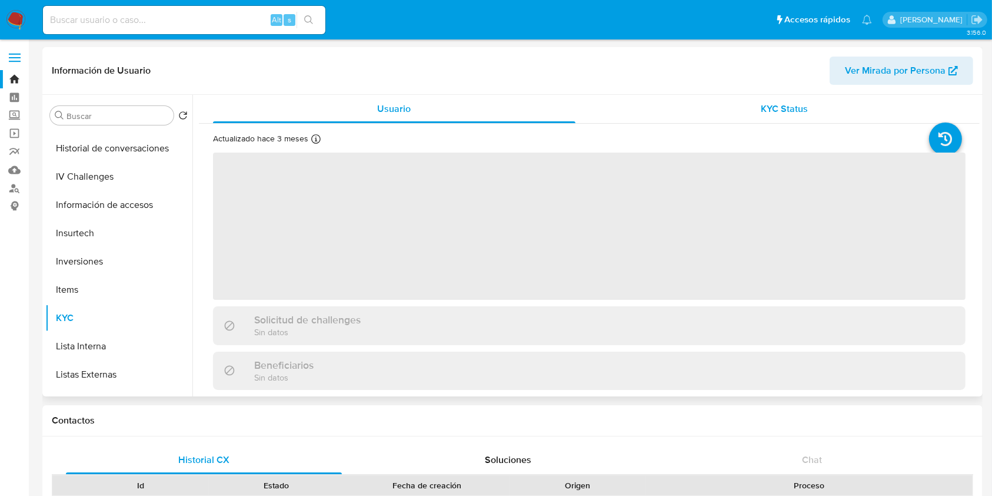
click at [774, 107] on span "KYC Status" at bounding box center [784, 109] width 47 height 14
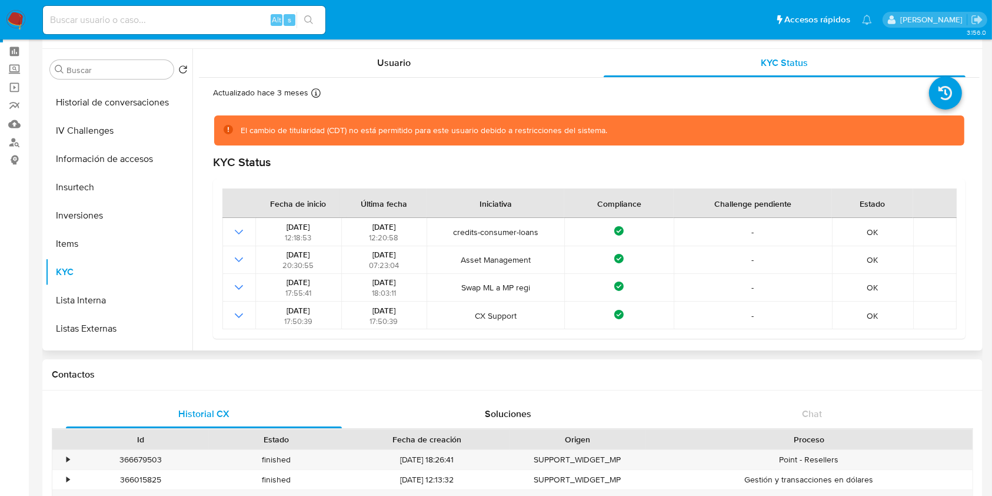
scroll to position [554, 0]
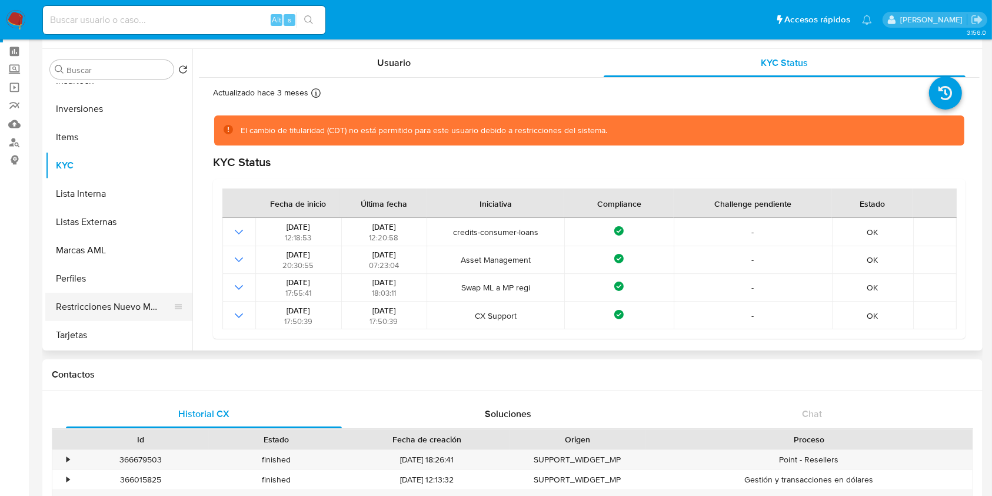
click at [129, 304] on button "Restricciones Nuevo Mundo" at bounding box center [114, 307] width 138 height 28
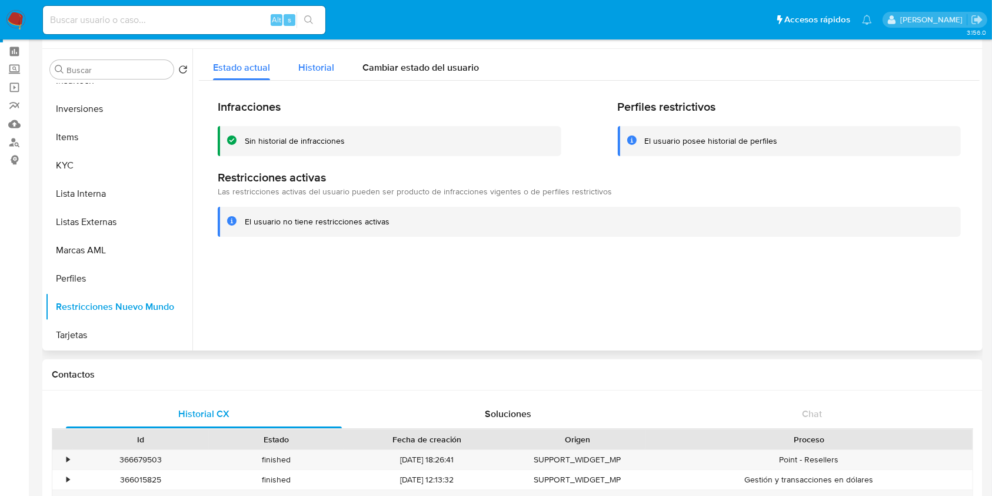
click at [328, 65] on span "Historial" at bounding box center [316, 68] width 36 height 14
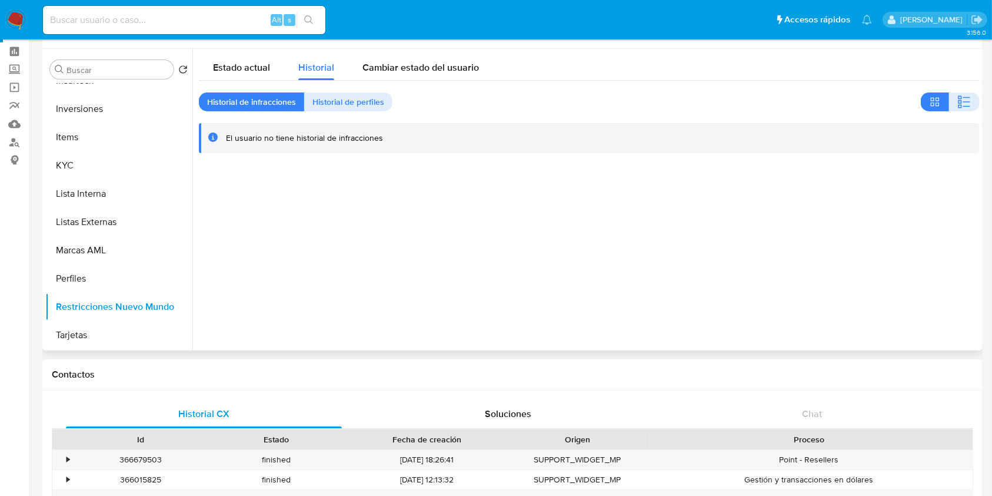
click at [502, 219] on div at bounding box center [586, 199] width 788 height 301
